Goal: Navigation & Orientation: Understand site structure

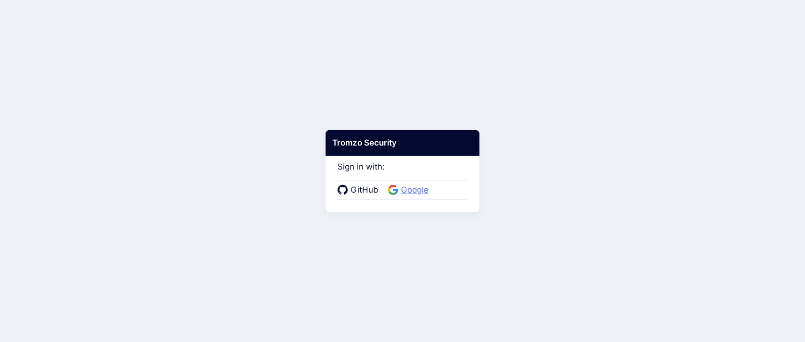
click at [421, 194] on span "Google" at bounding box center [414, 190] width 33 height 13
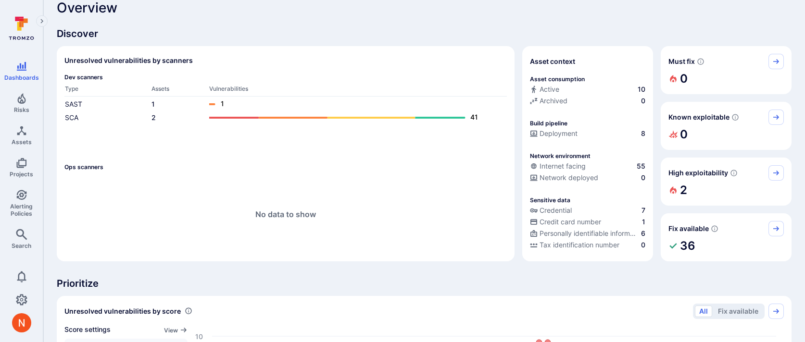
scroll to position [14, 0]
click at [12, 129] on link "Assets" at bounding box center [21, 135] width 43 height 28
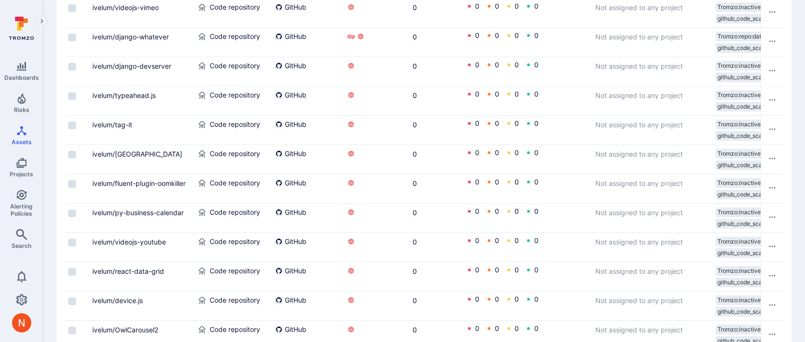
scroll to position [1462, 0]
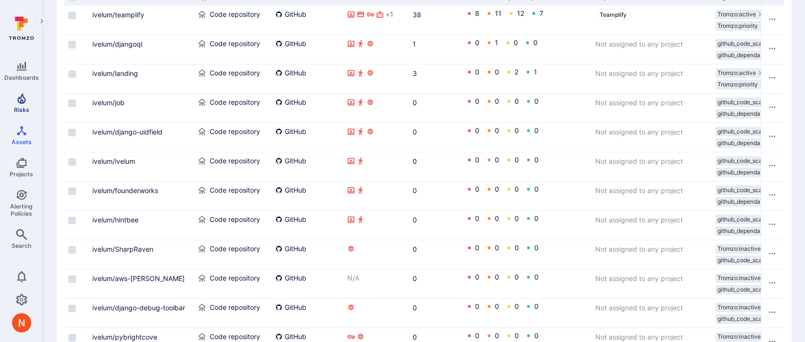
click at [29, 102] on link "Risks" at bounding box center [21, 103] width 43 height 28
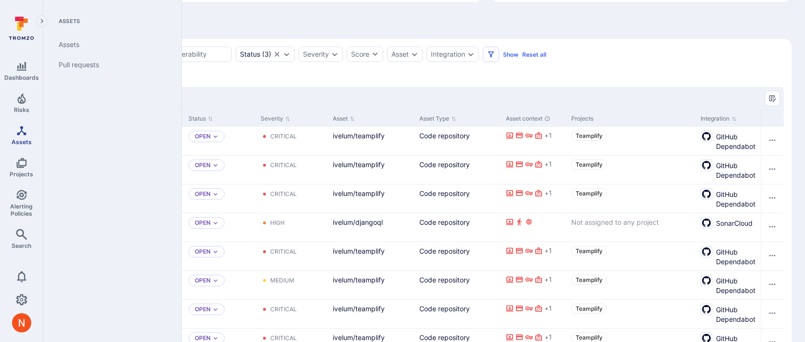
click at [20, 133] on icon "Assets" at bounding box center [22, 131] width 12 height 12
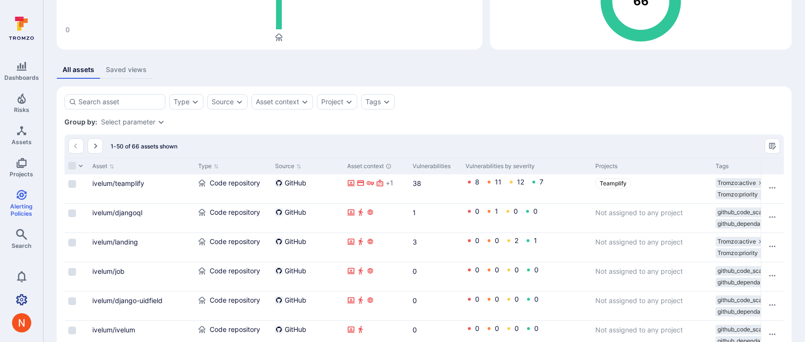
scroll to position [183, 0]
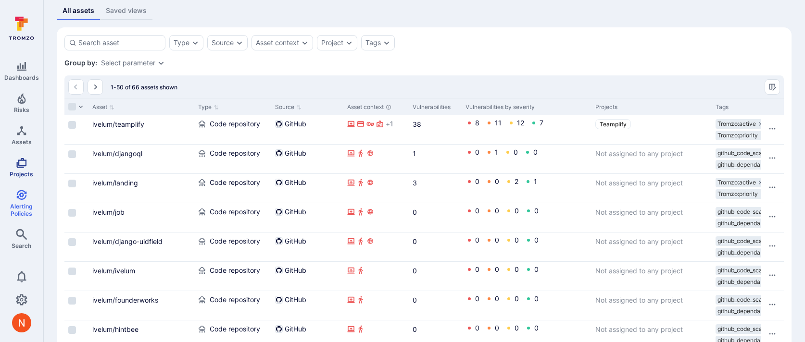
click at [27, 171] on span "Projects" at bounding box center [22, 174] width 24 height 7
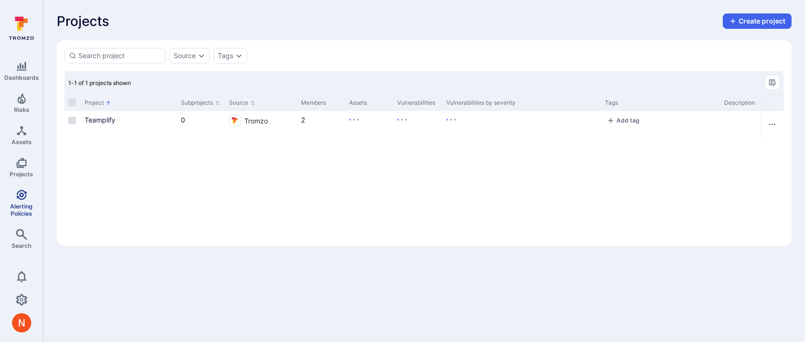
click at [23, 199] on icon "Alerting Policies" at bounding box center [22, 195] width 12 height 12
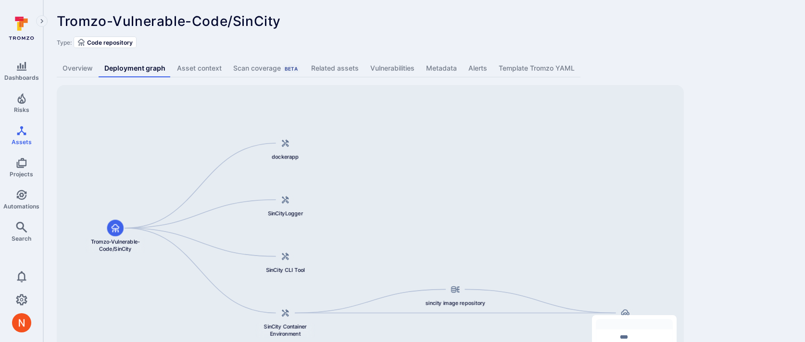
scroll to position [59, 0]
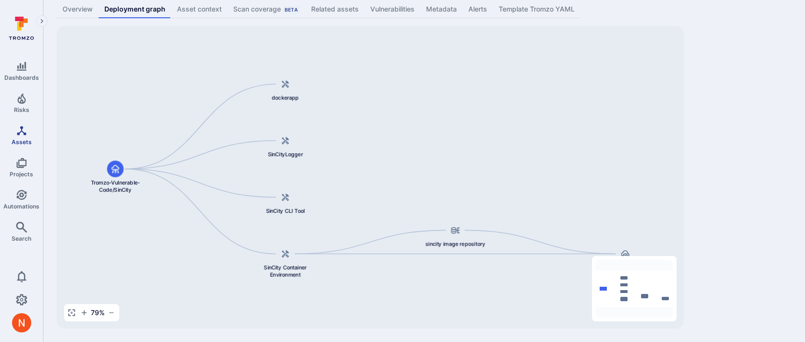
click at [23, 139] on span "Assets" at bounding box center [22, 142] width 20 height 7
